Goal: Information Seeking & Learning: Compare options

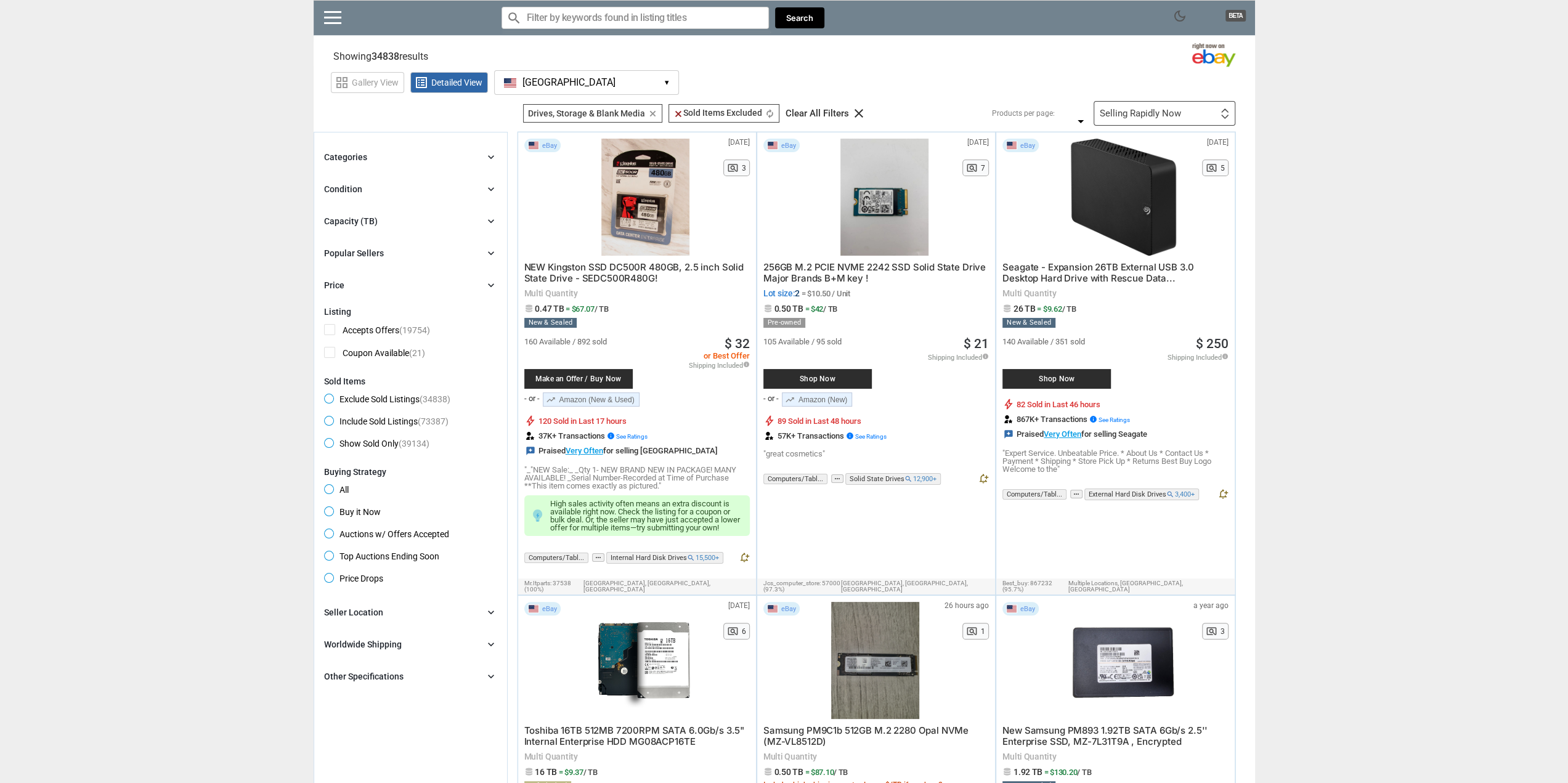
click at [1139, 109] on div "Selling Rapidly Now" at bounding box center [1140, 113] width 81 height 9
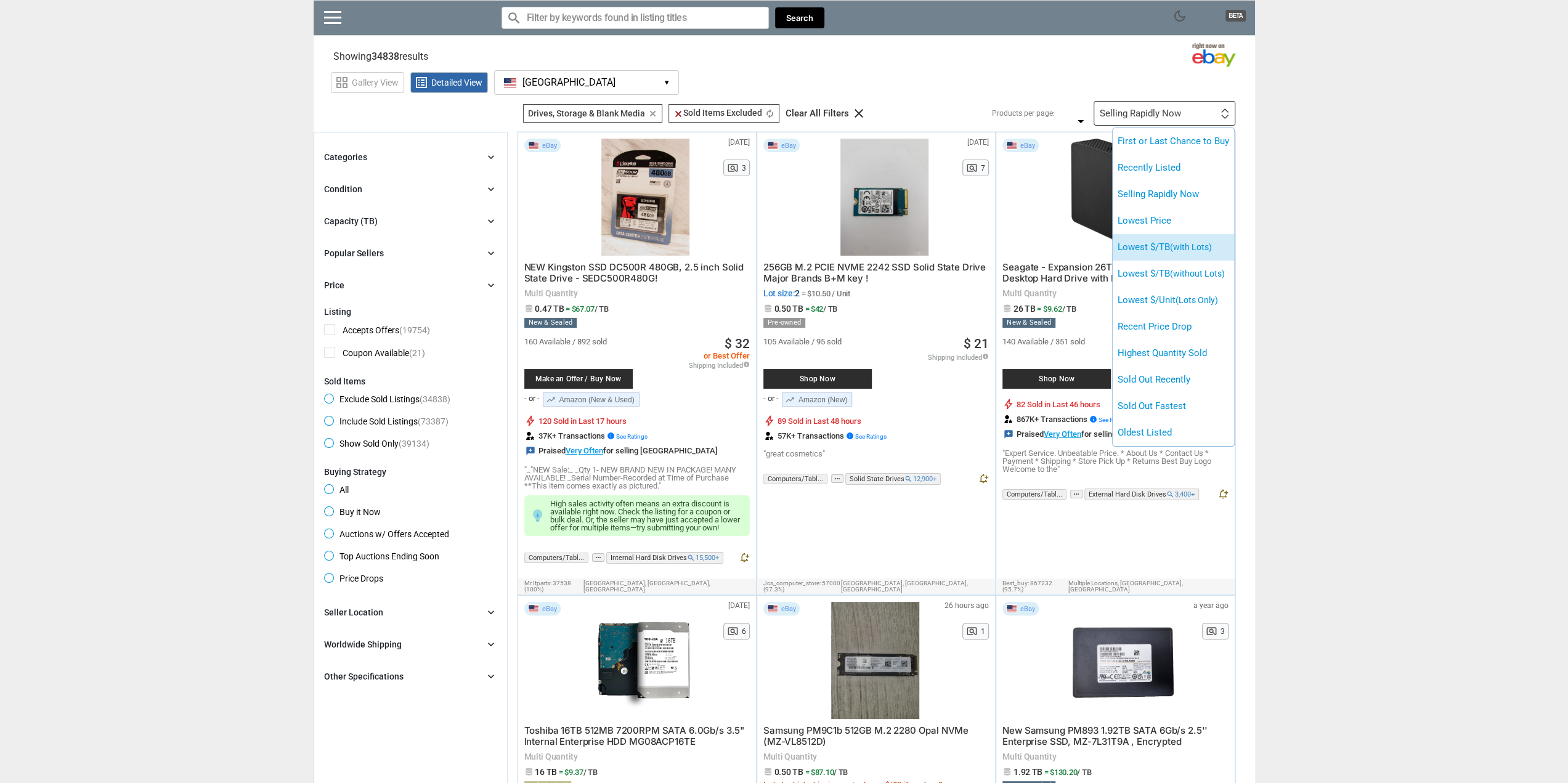
click at [1184, 247] on span "(with Lots)" at bounding box center [1191, 247] width 42 height 10
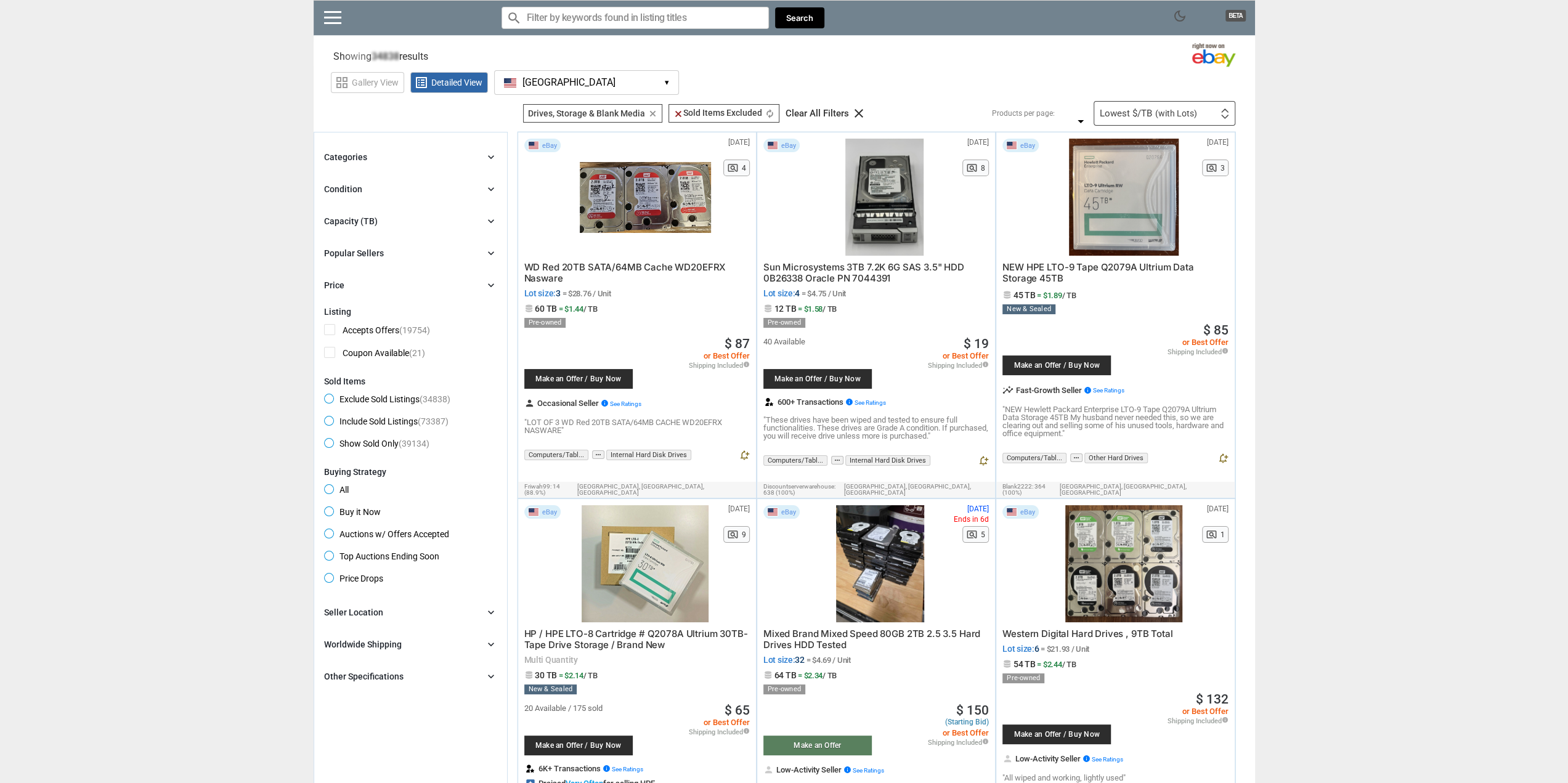
click at [1147, 114] on div "Lowest $/TB (with Lots)" at bounding box center [1148, 113] width 97 height 9
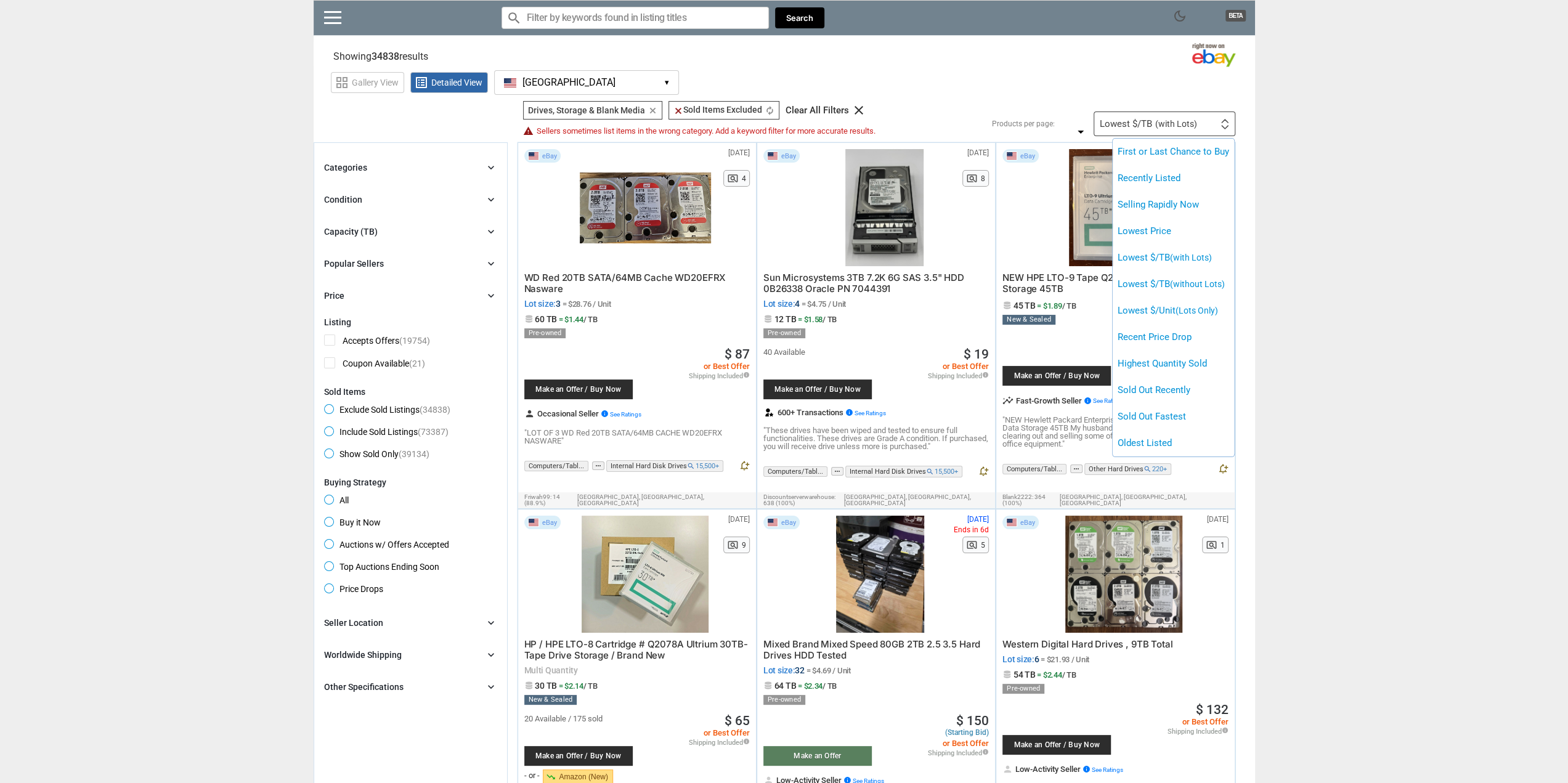
click at [1147, 114] on div at bounding box center [784, 391] width 1568 height 783
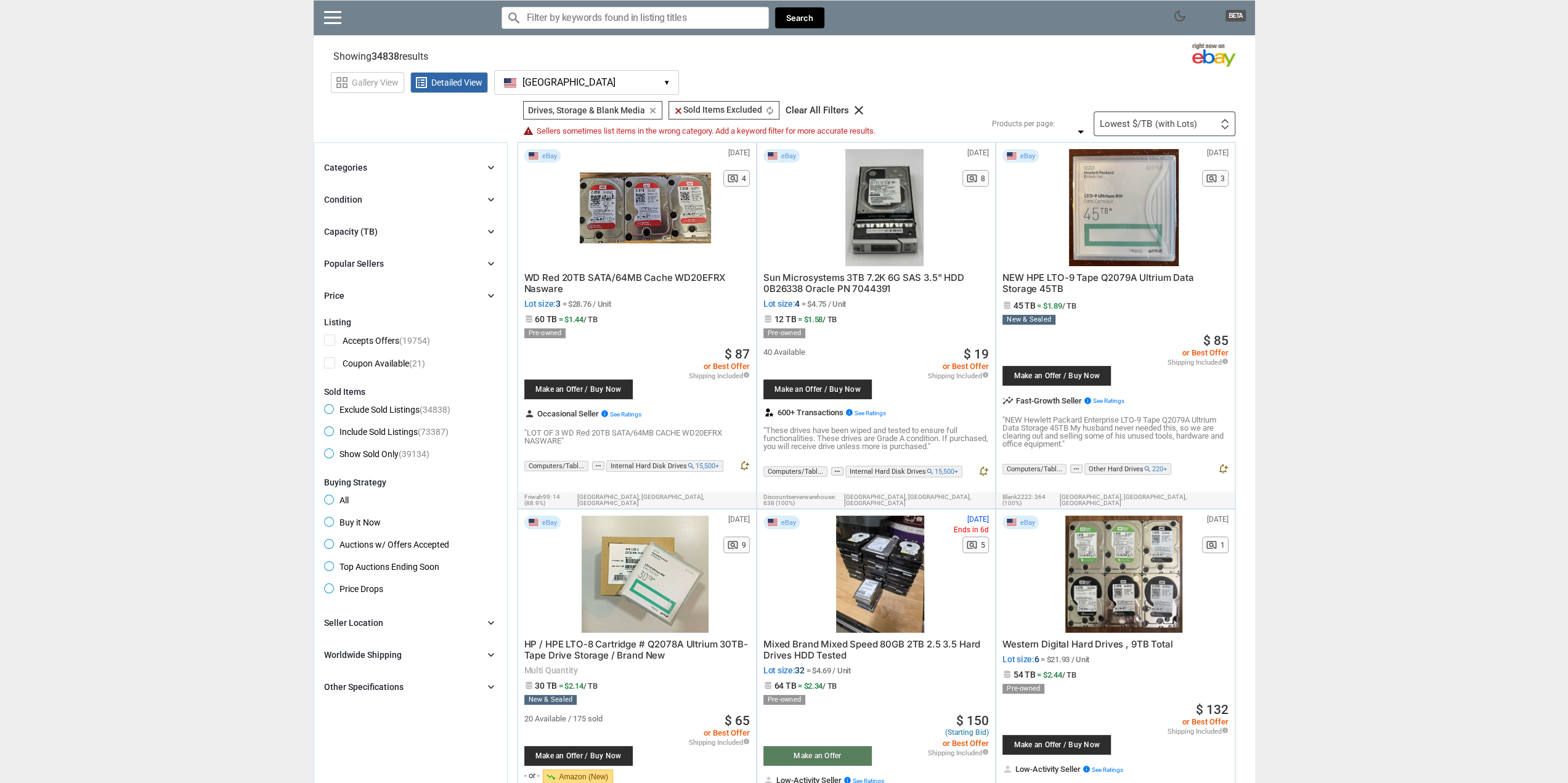
click at [1165, 120] on span "(with Lots)" at bounding box center [1176, 124] width 42 height 9
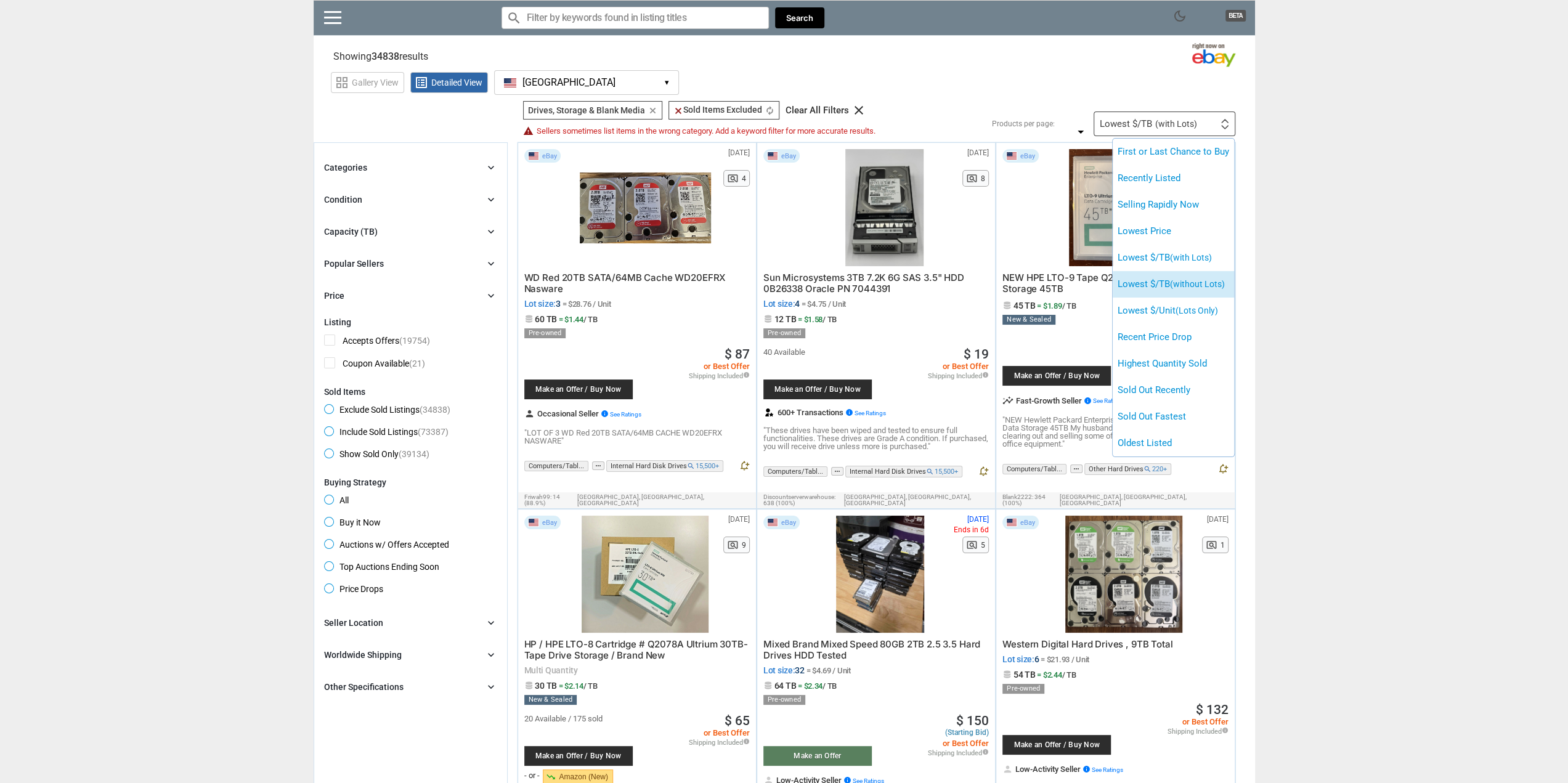
click at [1188, 280] on span "(without Lots)" at bounding box center [1197, 284] width 55 height 10
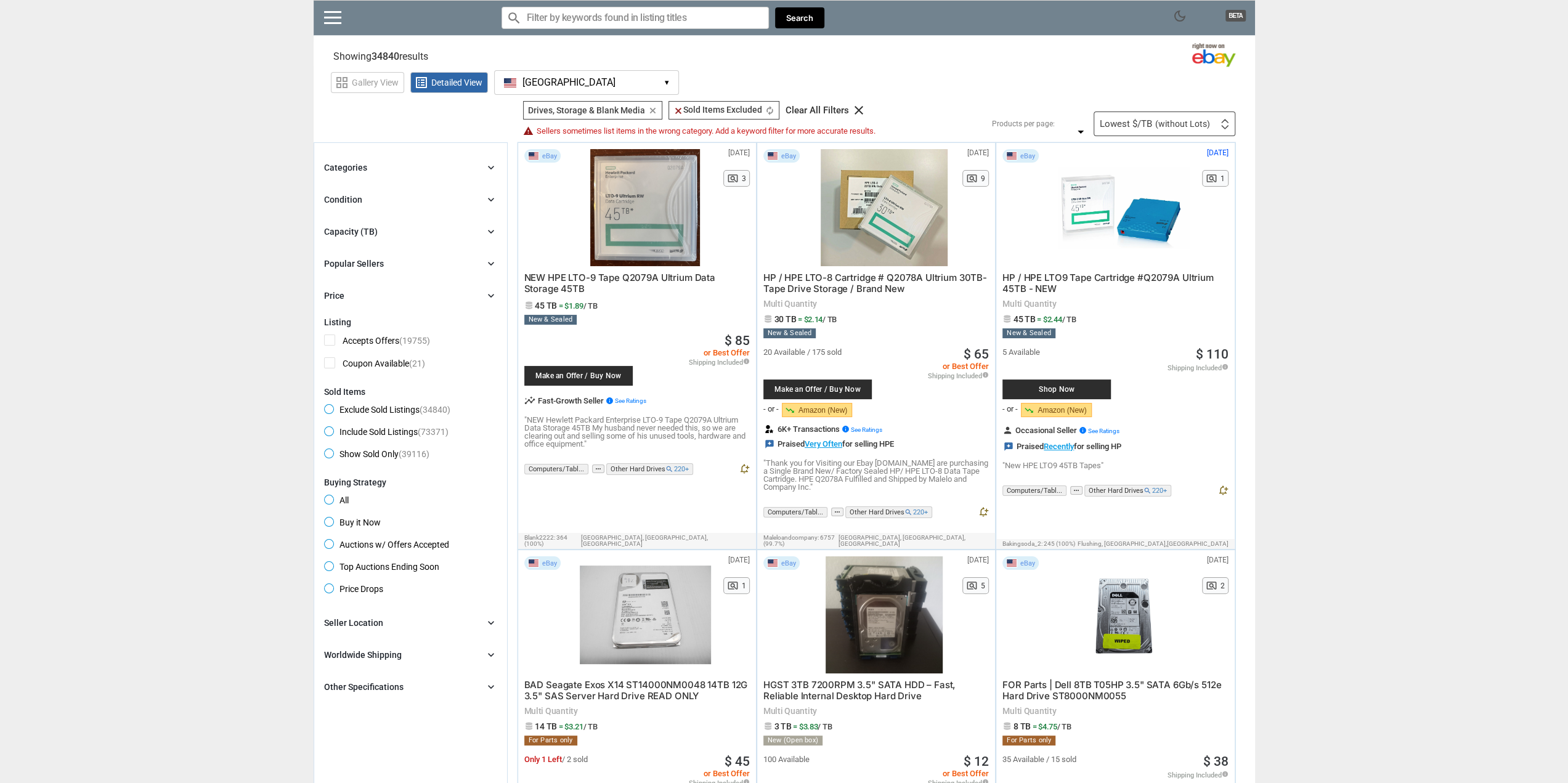
click at [615, 236] on div at bounding box center [645, 208] width 131 height 117
click at [614, 222] on div at bounding box center [645, 208] width 131 height 117
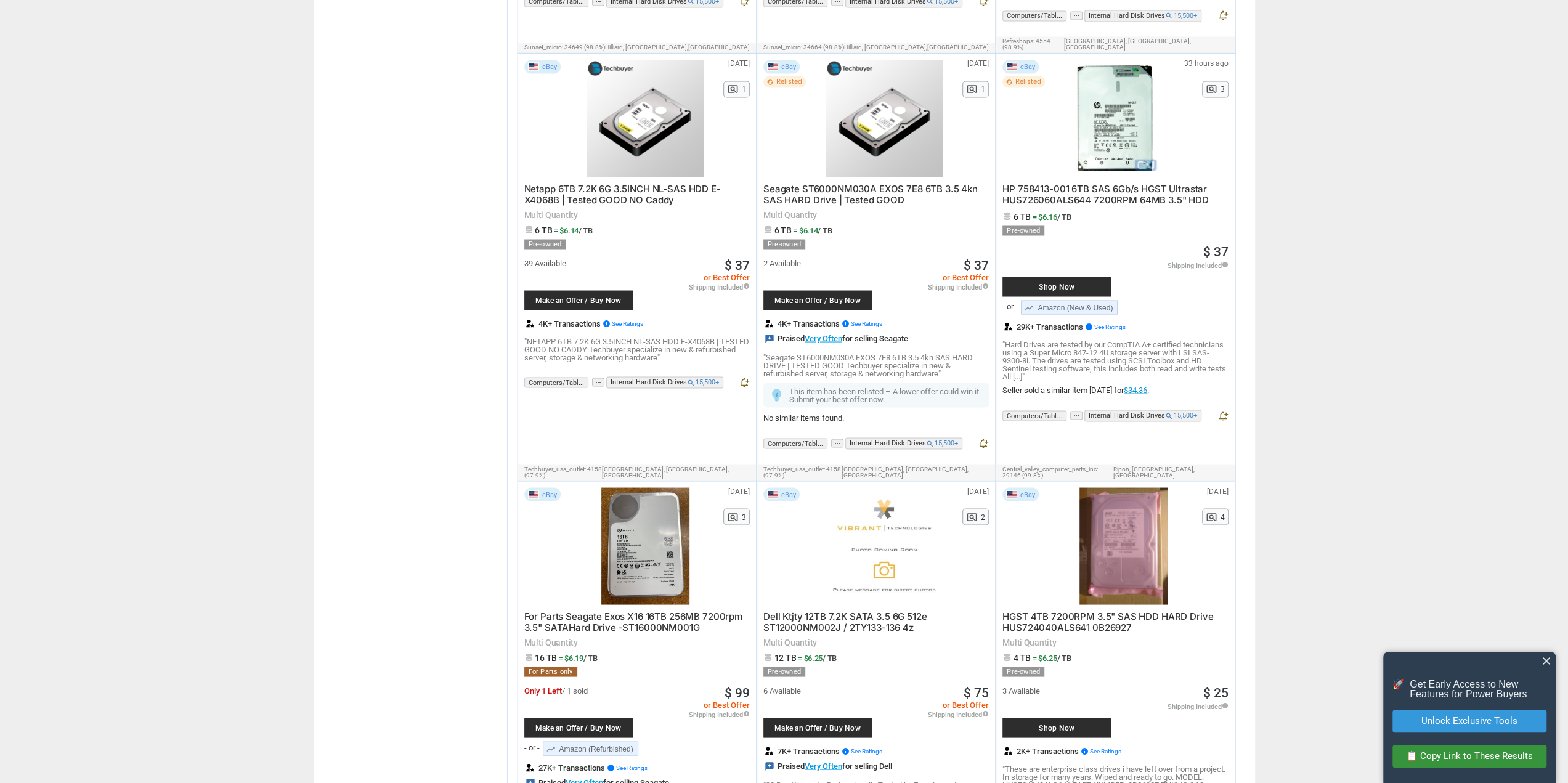
scroll to position [2217, 0]
